Goal: Task Accomplishment & Management: Complete application form

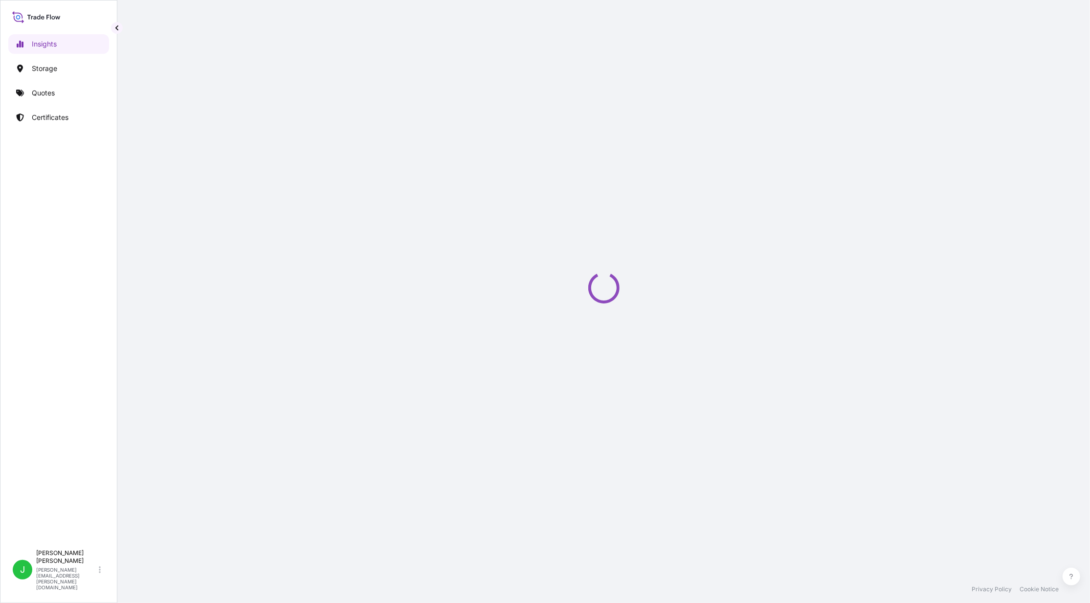
select select "2025"
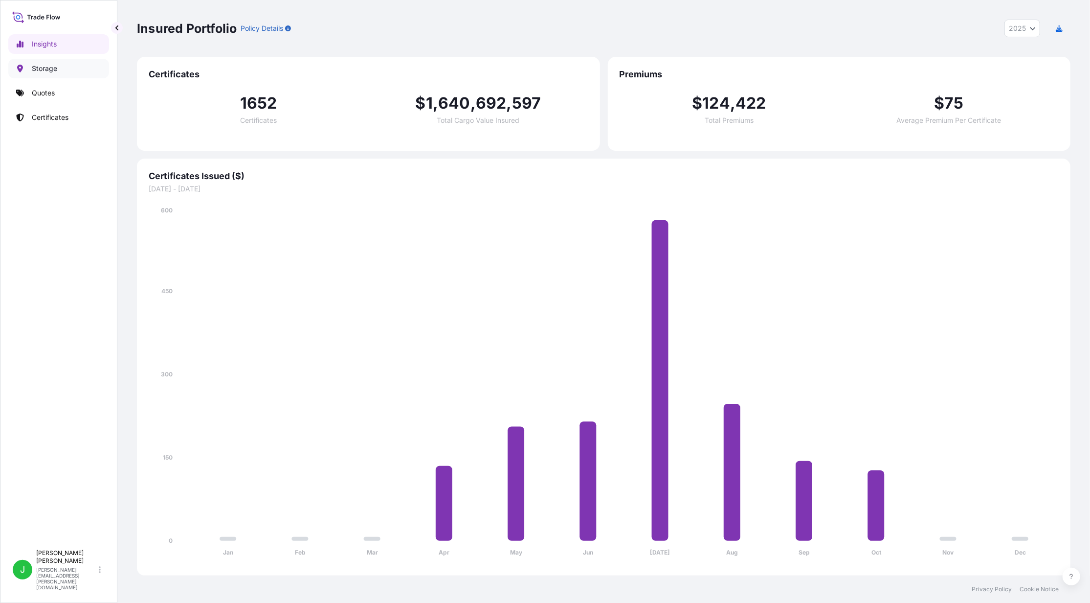
click at [56, 67] on p "Storage" at bounding box center [44, 69] width 25 height 10
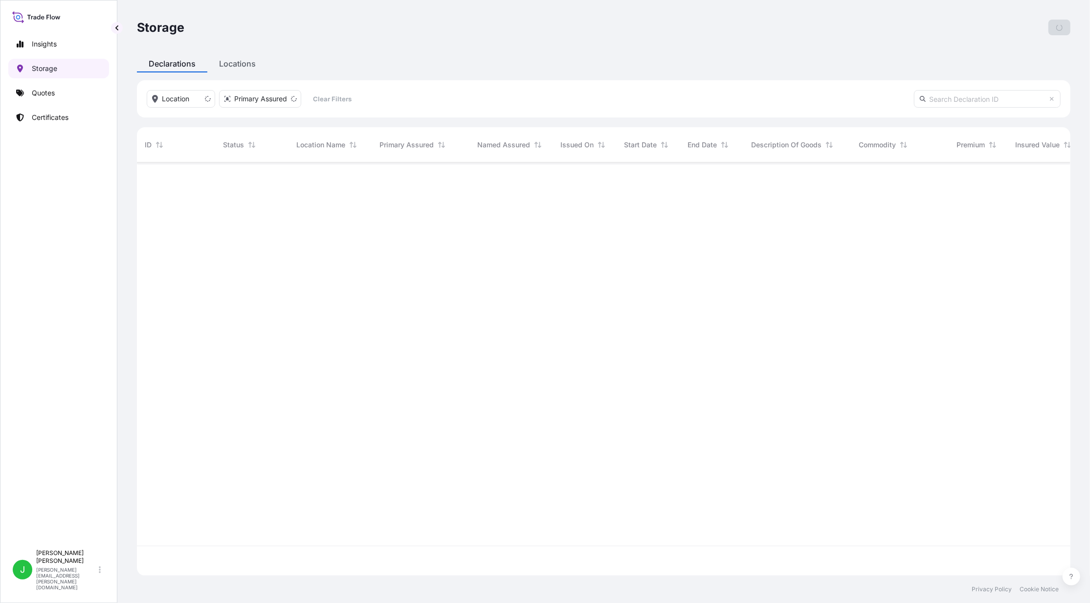
scroll to position [408, 924]
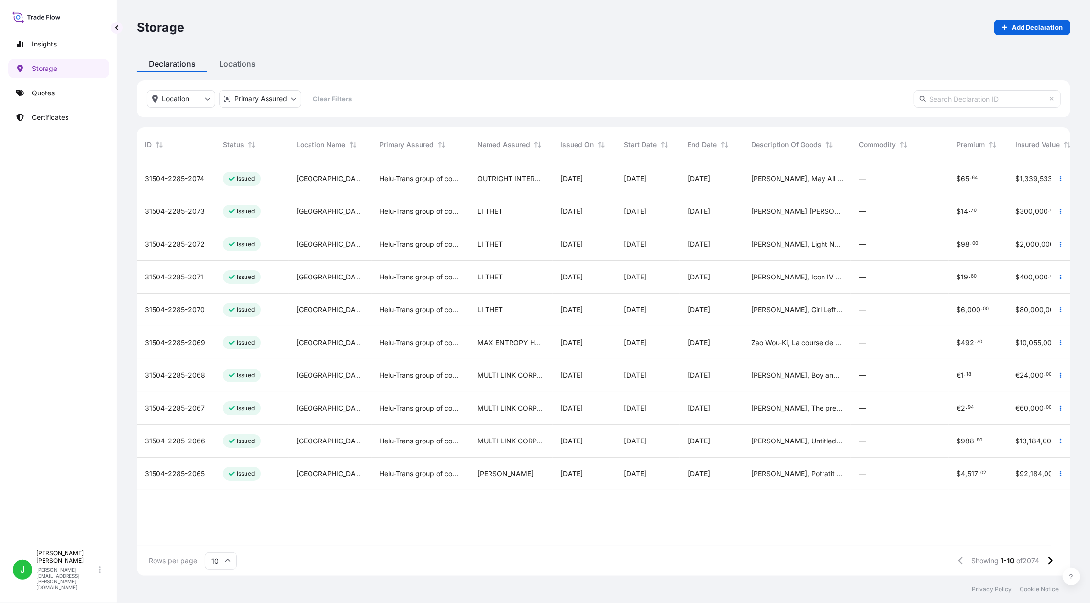
click at [183, 181] on span "31504-2285-2074" at bounding box center [175, 179] width 60 height 10
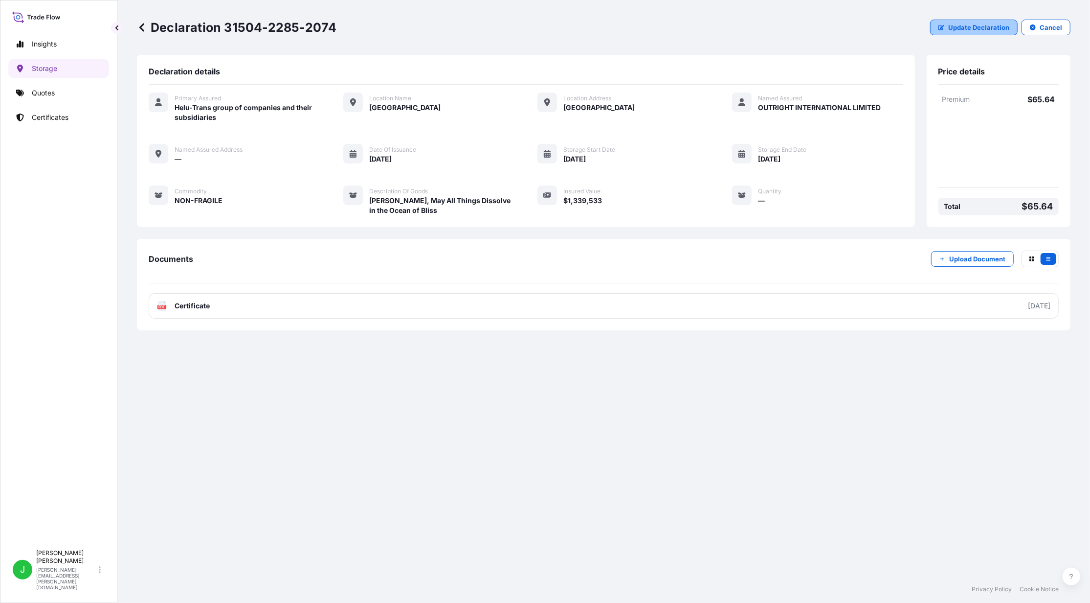
click at [945, 26] on icon "button" at bounding box center [942, 27] width 6 height 5
click at [967, 24] on p "Update Declaration" at bounding box center [979, 28] width 61 height 10
